Goal: Find specific page/section: Find specific page/section

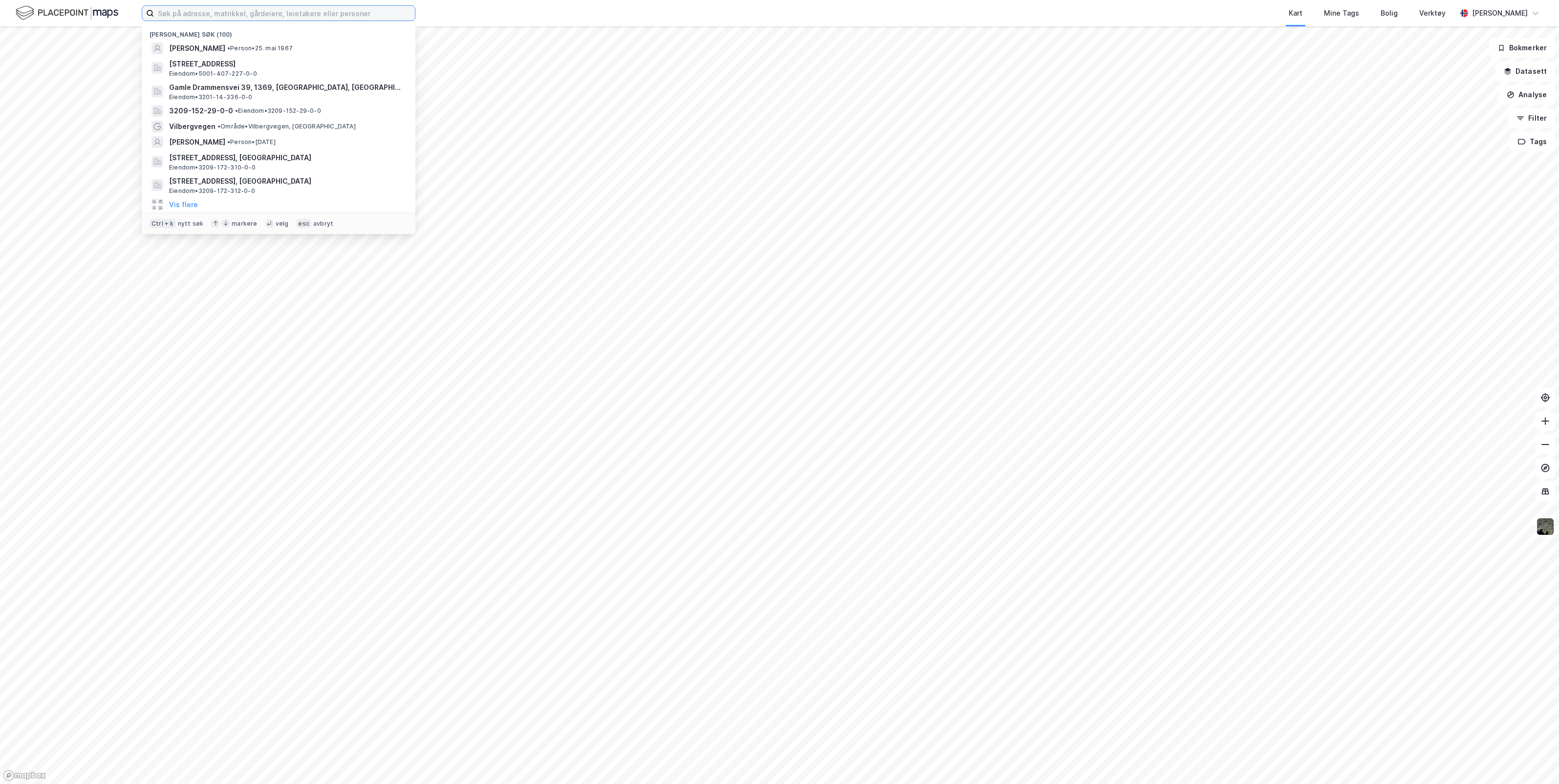
click at [230, 16] on input at bounding box center [284, 13] width 261 height 15
type input "[GEOGRAPHIC_DATA]"
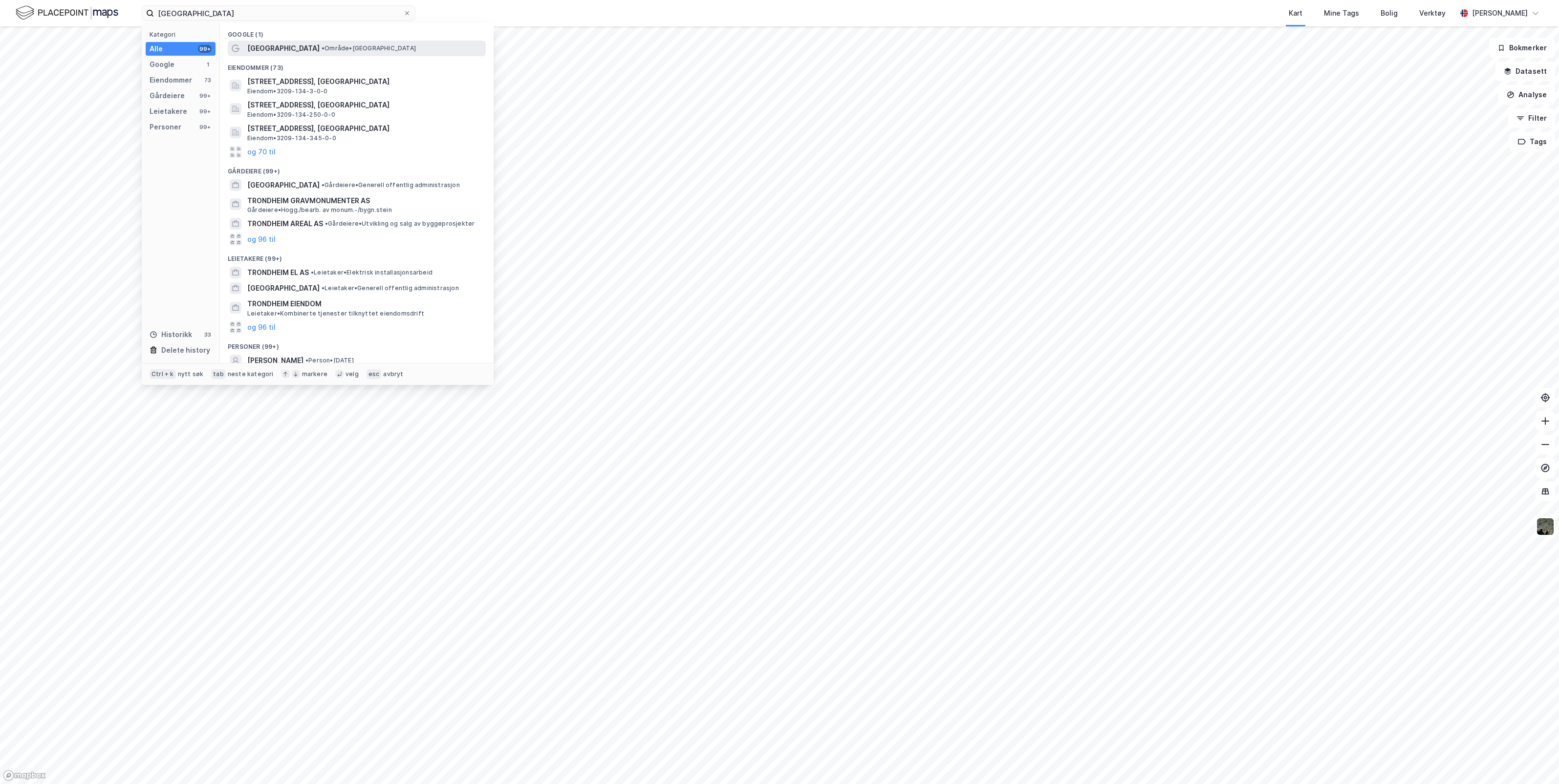
click at [321, 51] on span "• Område • [GEOGRAPHIC_DATA]" at bounding box center [369, 48] width 94 height 8
